Goal: Use online tool/utility: Utilize a website feature to perform a specific function

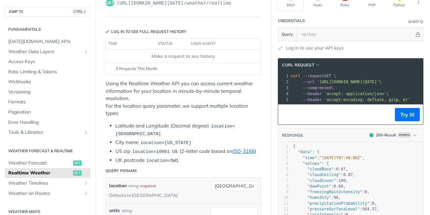
scroll to position [62, 0]
click at [235, 127] on span "location=[GEOGRAPHIC_DATA]" at bounding box center [174, 130] width 119 height 13
click at [238, 122] on li "Latitude and Longitude (Decimal degree) location=[GEOGRAPHIC_DATA]" at bounding box center [188, 130] width 146 height 16
click at [114, 135] on ul "Latitude and Longitude (Decimal degree) location=[GEOGRAPHIC_DATA] City name lo…" at bounding box center [183, 143] width 155 height 42
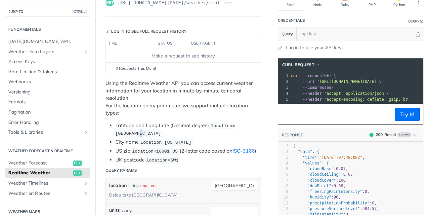
click at [114, 135] on ul "Latitude and Longitude (Decimal degree) location=[GEOGRAPHIC_DATA] City name lo…" at bounding box center [183, 143] width 155 height 42
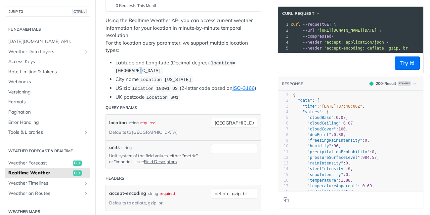
scroll to position [125, 0]
click at [237, 122] on input "[GEOGRAPHIC_DATA]" at bounding box center [234, 122] width 46 height 10
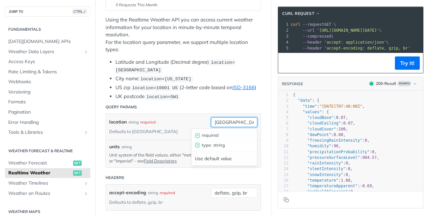
click at [237, 122] on input "[GEOGRAPHIC_DATA]" at bounding box center [234, 122] width 46 height 10
click at [220, 103] on header "Query Params" at bounding box center [183, 107] width 155 height 13
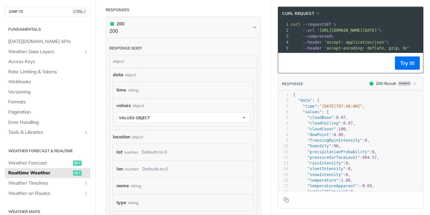
scroll to position [348, 0]
click at [153, 147] on div "Defaults to 0" at bounding box center [154, 152] width 25 height 10
click at [115, 149] on div "lat number Defaults to 0" at bounding box center [183, 151] width 140 height 17
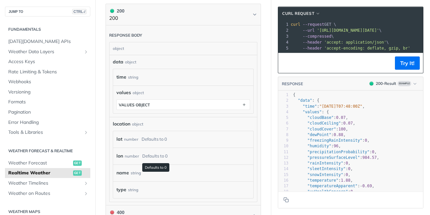
scroll to position [343, 0]
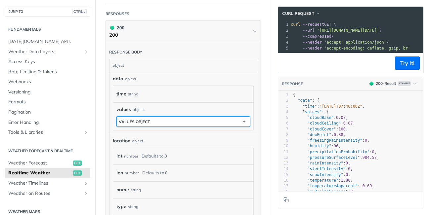
click at [168, 117] on button "values object" at bounding box center [183, 122] width 133 height 10
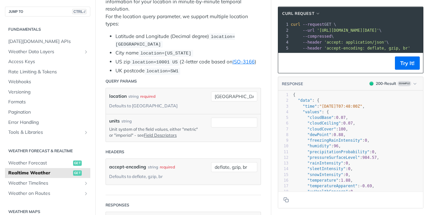
scroll to position [148, 0]
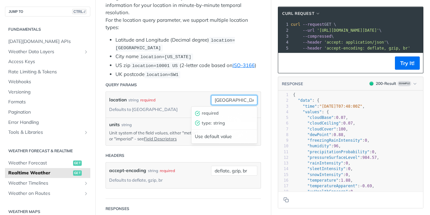
click at [232, 98] on input "[GEOGRAPHIC_DATA]" at bounding box center [234, 100] width 46 height 10
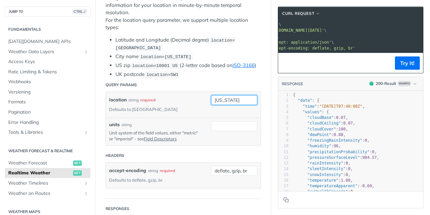
scroll to position [0, 55]
click at [244, 100] on input "[US_STATE]" at bounding box center [234, 100] width 46 height 10
type input "n"
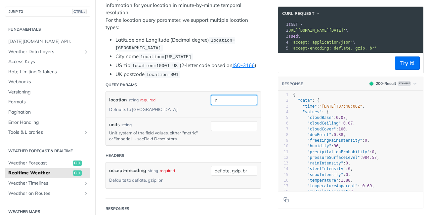
scroll to position [0, 33]
type input "a"
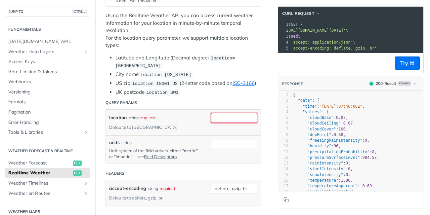
scroll to position [138, 0]
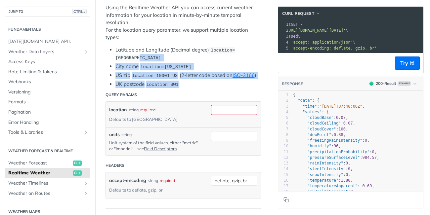
drag, startPoint x: 187, startPoint y: 87, endPoint x: 171, endPoint y: 77, distance: 18.6
click at [111, 60] on ul "Latitude and Longitude (Decimal degree) location=[GEOGRAPHIC_DATA] City name lo…" at bounding box center [183, 67] width 155 height 42
click at [207, 85] on li "UK postcode location=SW1" at bounding box center [188, 85] width 146 height 8
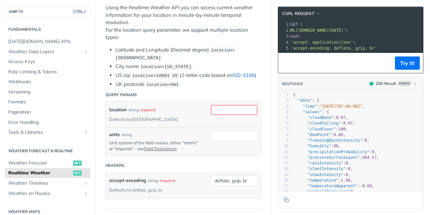
click at [252, 75] on link "ISO-3166" at bounding box center [244, 75] width 22 height 6
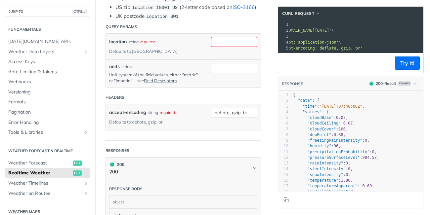
scroll to position [204, 0]
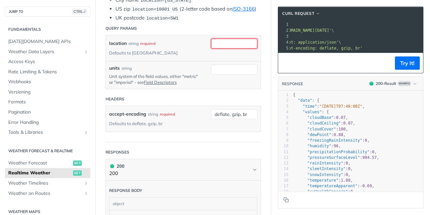
click at [244, 46] on input "location" at bounding box center [234, 44] width 46 height 10
paste input "[GEOGRAPHIC_DATA]"
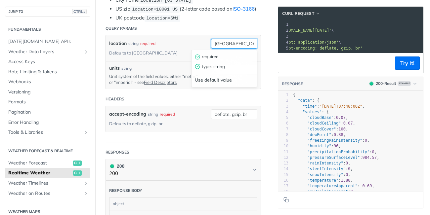
scroll to position [0, 43]
type input "[GEOGRAPHIC_DATA]"
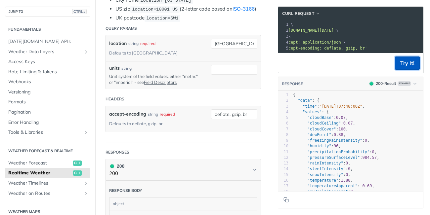
click at [405, 66] on button "Try It!" at bounding box center [407, 63] width 25 height 13
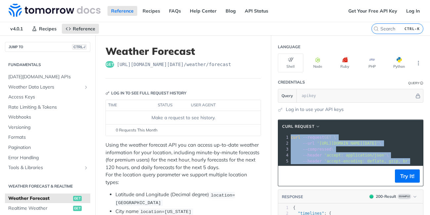
drag, startPoint x: 292, startPoint y: 138, endPoint x: 417, endPoint y: 161, distance: 127.5
click at [417, 161] on div "xxxxxxxxxx 1 curl --request GET \ 2 --url 'https://api.tomorrow.io/v4/weather/f…" at bounding box center [350, 149] width 145 height 32
copy div "curl --request GET \ 2 --url 'https://api.tomorrow.io/v4/weather/forecast?locat…"
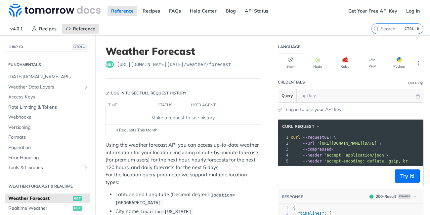
click at [327, 148] on span "--compressed" at bounding box center [317, 149] width 29 height 5
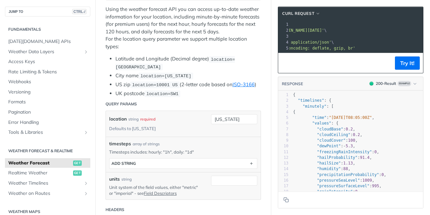
scroll to position [135, 0]
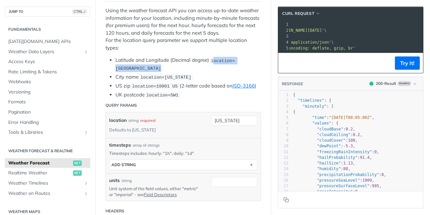
drag, startPoint x: 213, startPoint y: 62, endPoint x: 187, endPoint y: 70, distance: 27.7
click at [187, 70] on li "Latitude and Longitude (Decimal degree) location=[GEOGRAPHIC_DATA]" at bounding box center [188, 65] width 146 height 16
drag, startPoint x: 213, startPoint y: 61, endPoint x: 145, endPoint y: 70, distance: 68.7
click at [145, 70] on li "Latitude and Longitude (Decimal degree) location=[GEOGRAPHIC_DATA]" at bounding box center [188, 65] width 146 height 16
copy span "location=[GEOGRAPHIC_DATA]"
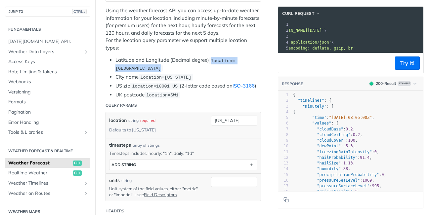
copy span "location=[GEOGRAPHIC_DATA]"
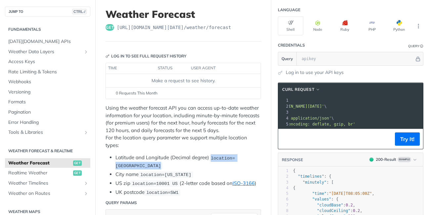
scroll to position [0, 0]
